Goal: Task Accomplishment & Management: Use online tool/utility

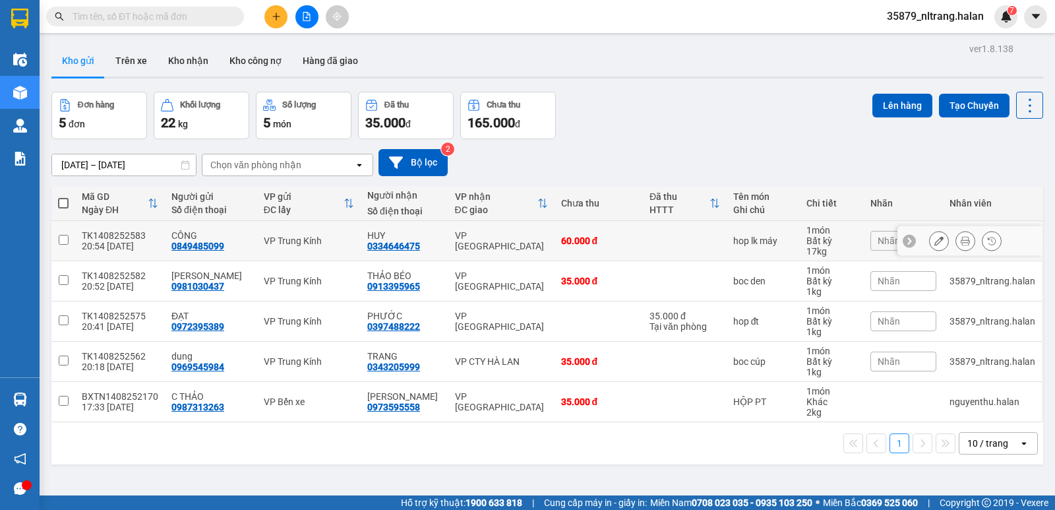
click at [409, 249] on div "HUY 0334646475" at bounding box center [404, 240] width 74 height 21
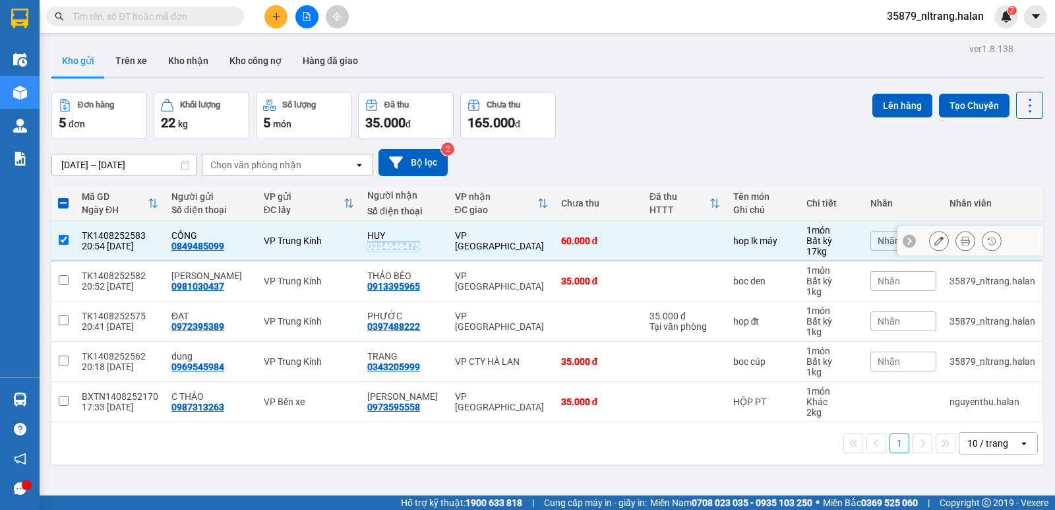
drag, startPoint x: 409, startPoint y: 249, endPoint x: 354, endPoint y: 248, distance: 54.7
click at [361, 248] on td "HUY 0334646475" at bounding box center [405, 241] width 88 height 40
checkbox input "false"
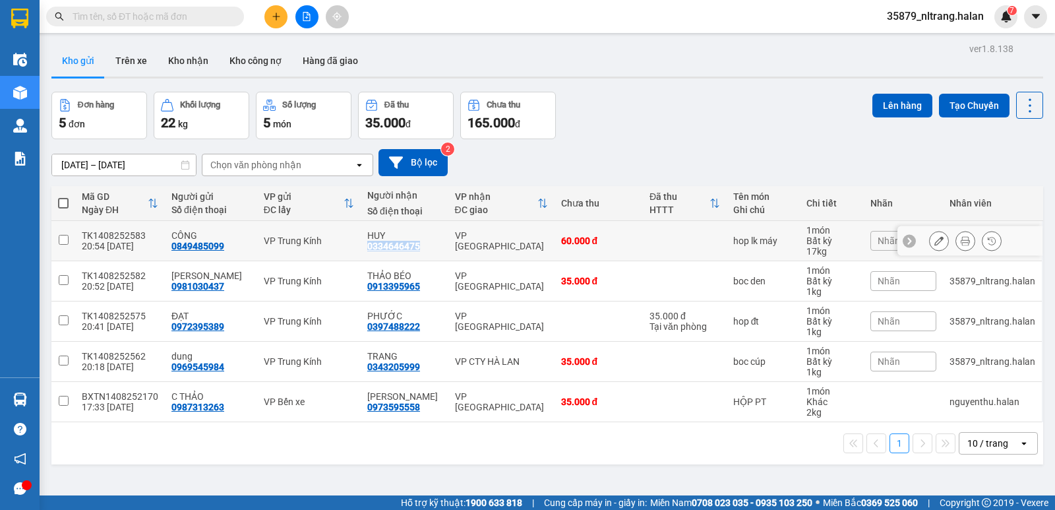
copy div "0334646475"
click at [212, 15] on input "text" at bounding box center [151, 16] width 156 height 15
paste input "0334646475"
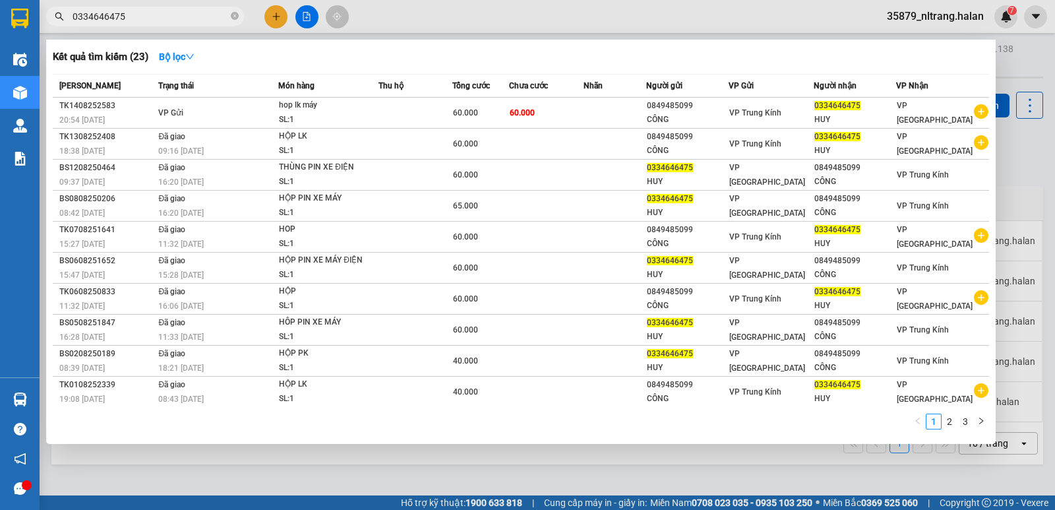
type input "0334646475"
click at [303, 460] on div at bounding box center [527, 255] width 1055 height 510
